Goal: Obtain resource: Download file/media

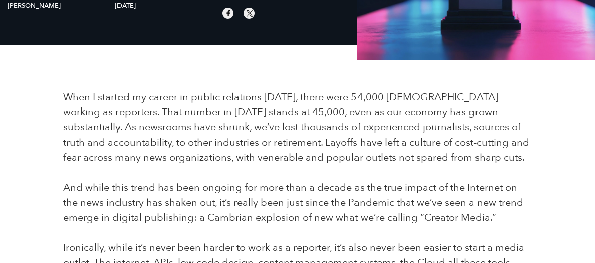
scroll to position [227, 0]
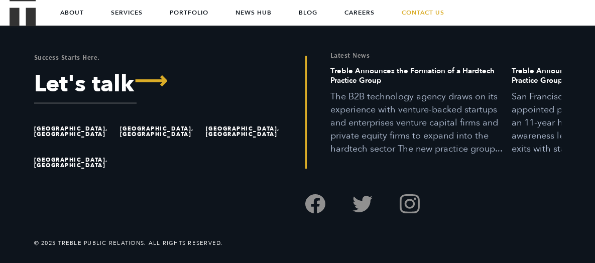
scroll to position [1312, 0]
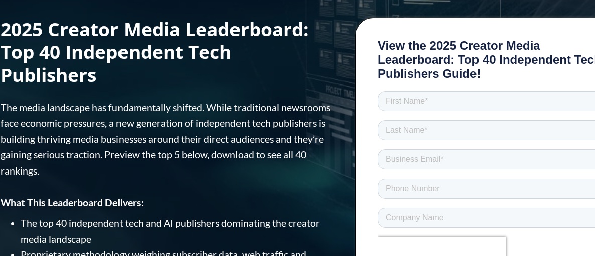
scroll to position [76, 0]
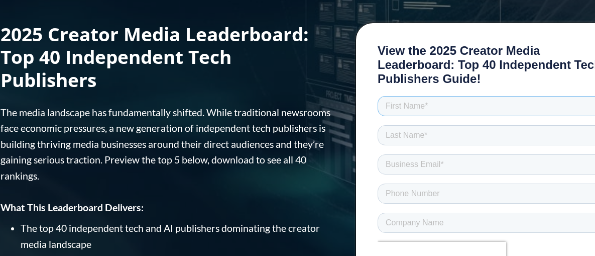
click at [404, 109] on input "text" at bounding box center [495, 106] width 236 height 20
type input "[PERSON_NAME]"
type input "Kempskie"
type input "[PERSON_NAME][EMAIL_ADDRESS][PERSON_NAME][DOMAIN_NAME]"
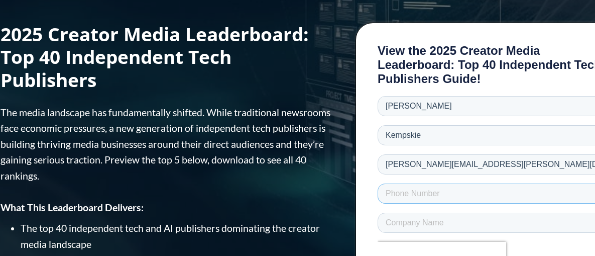
type input "16174134333"
type input "Tangoe"
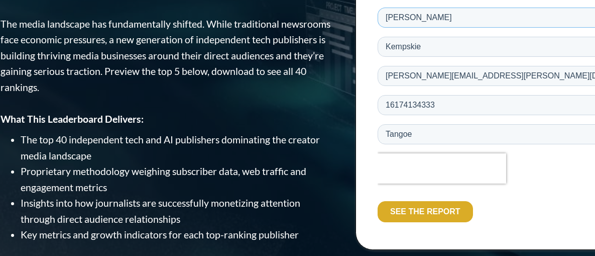
scroll to position [166, 0]
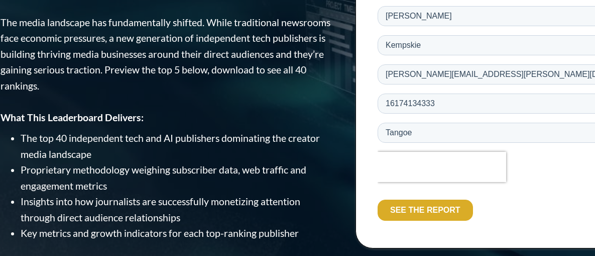
click at [403, 213] on input "SEE THE REPORT" at bounding box center [424, 210] width 95 height 21
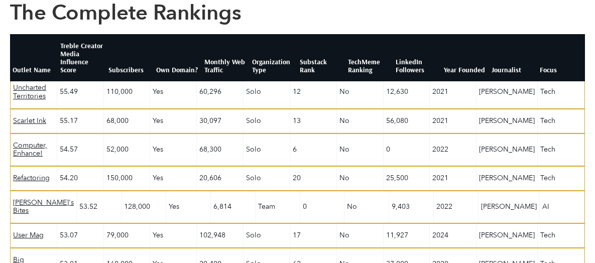
scroll to position [710, 0]
